Goal: Information Seeking & Learning: Learn about a topic

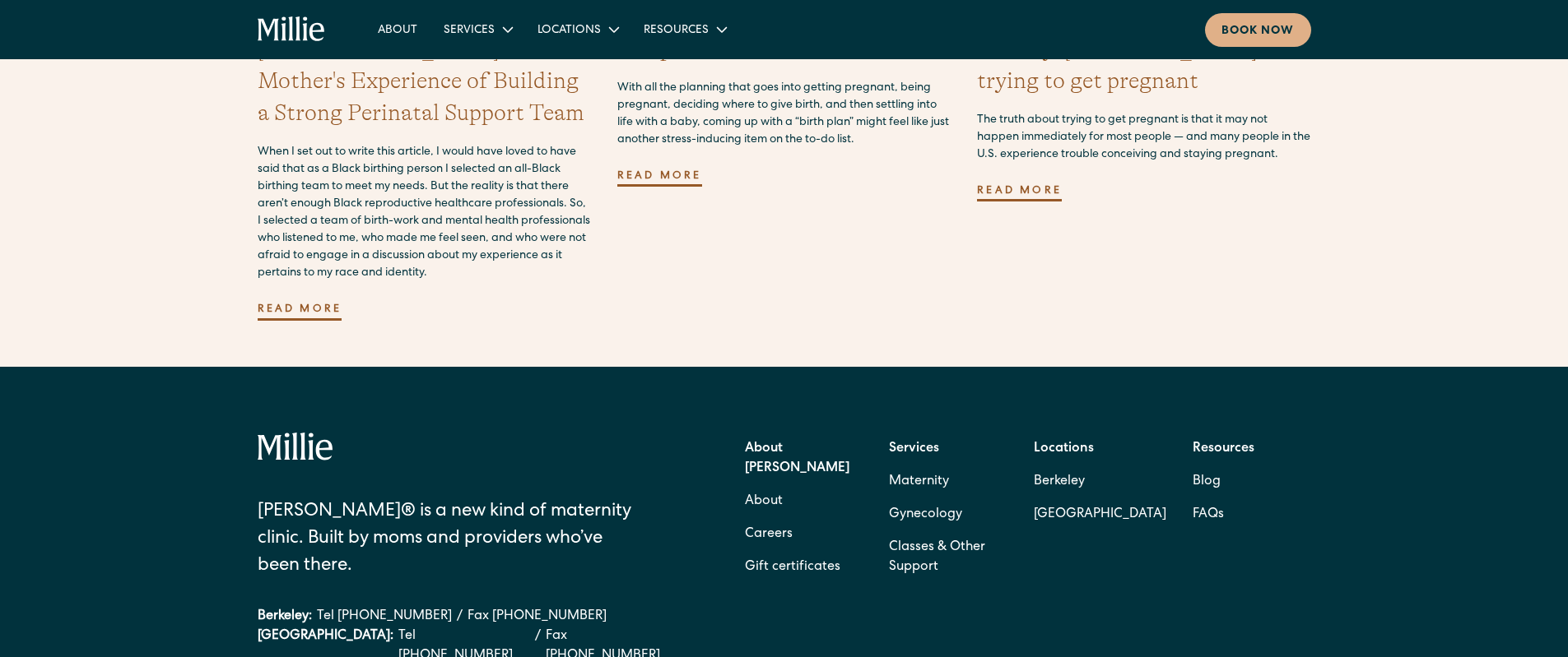
scroll to position [4840, 0]
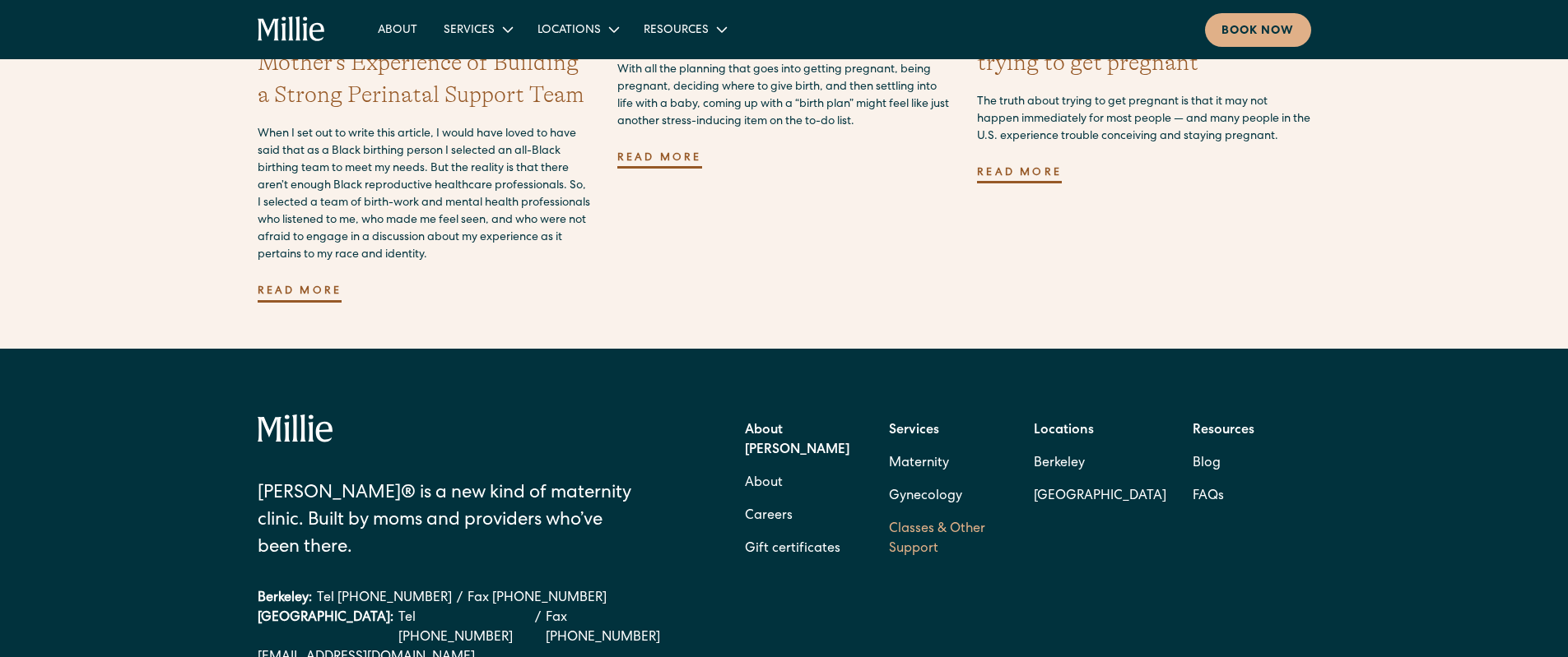
click at [936, 513] on link "Classes & Other Support" at bounding box center [949, 539] width 119 height 53
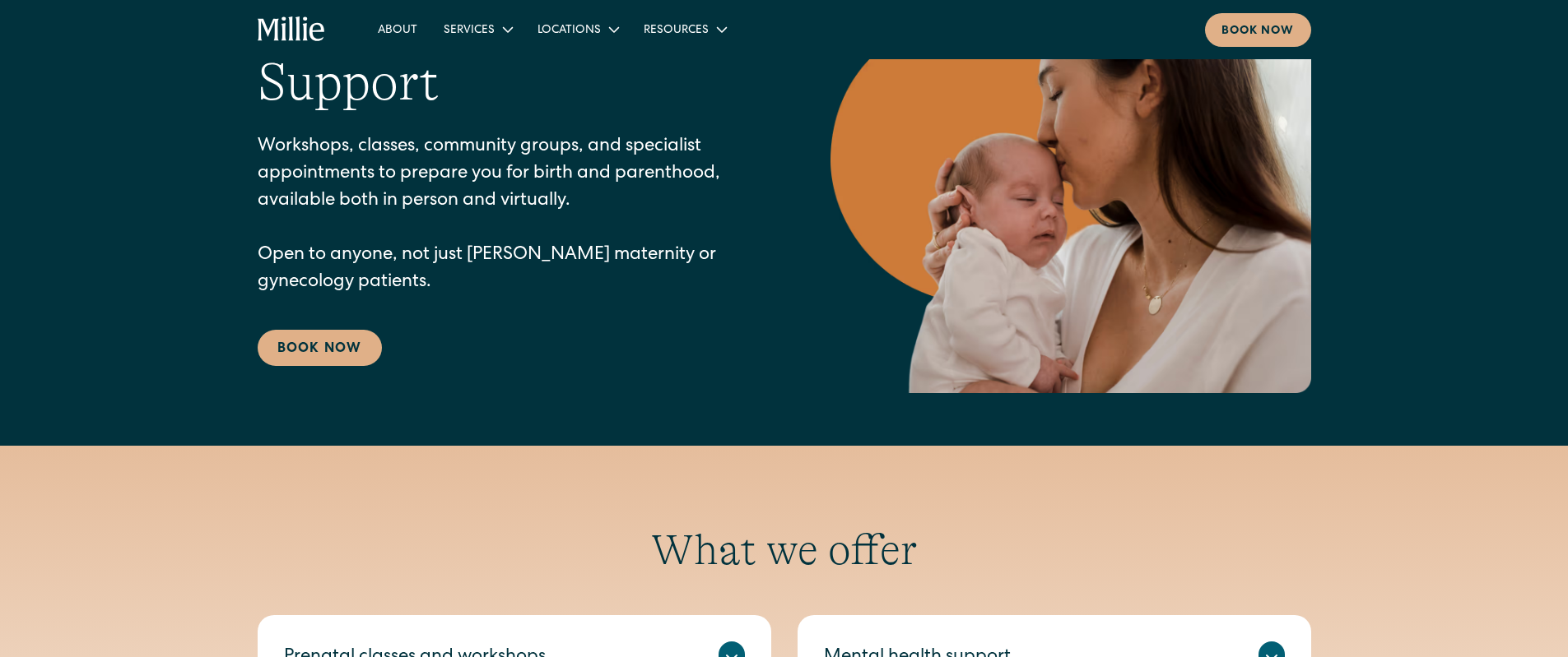
scroll to position [487, 0]
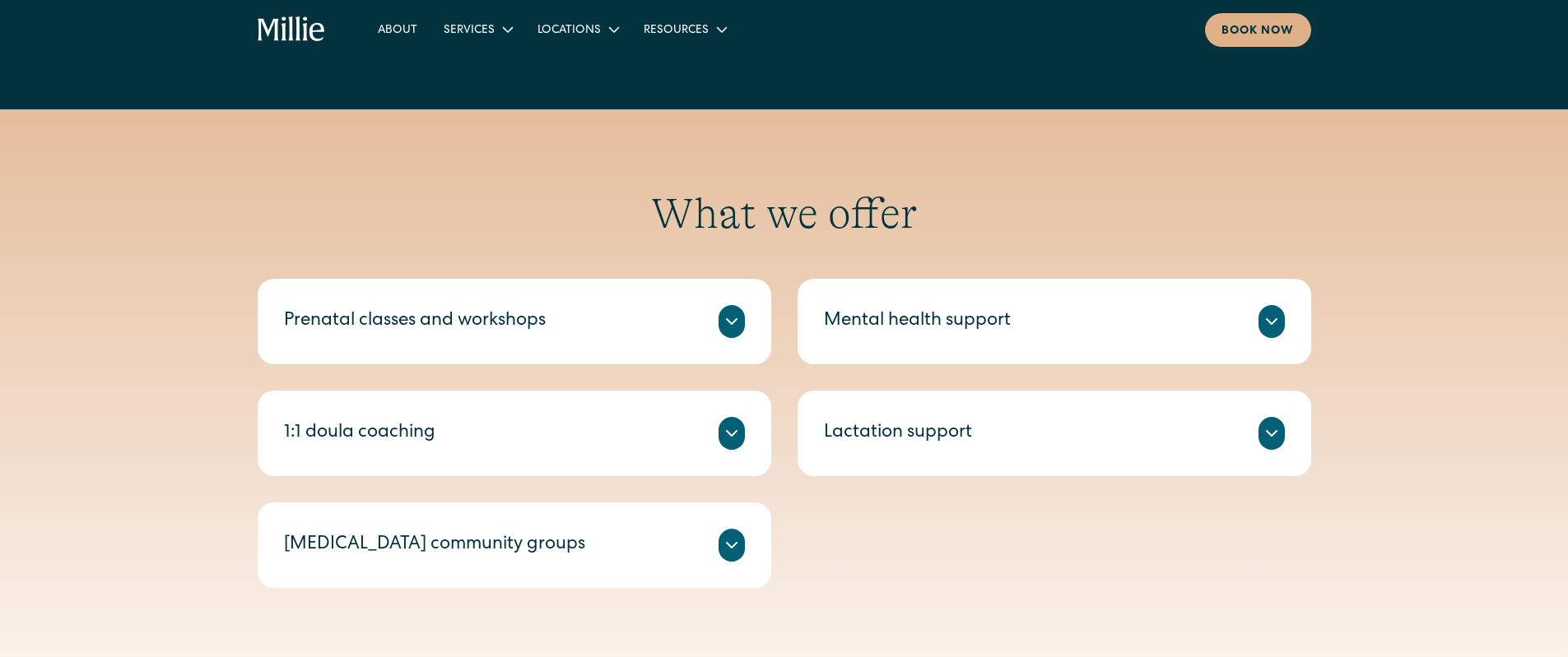
click at [924, 313] on div "Mental health support" at bounding box center [917, 322] width 187 height 28
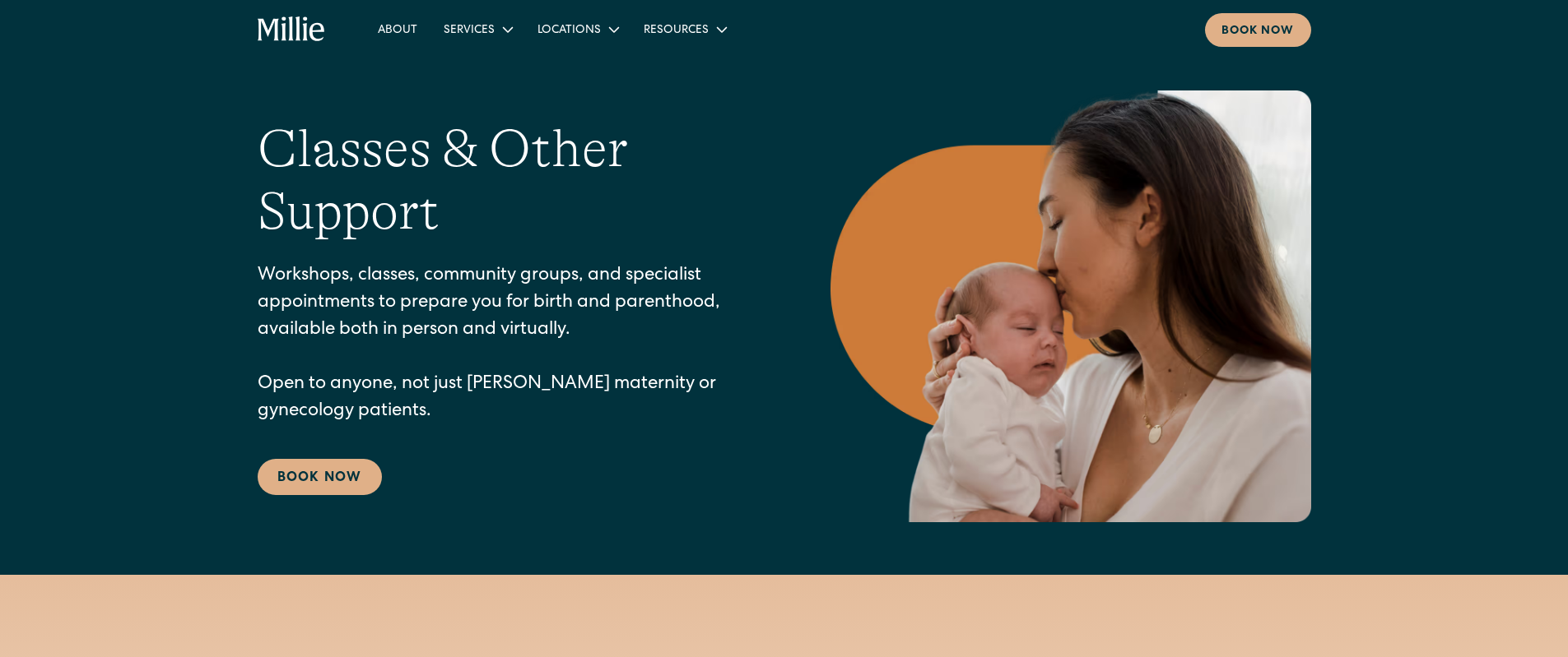
scroll to position [0, 0]
